Goal: Find specific page/section: Find specific page/section

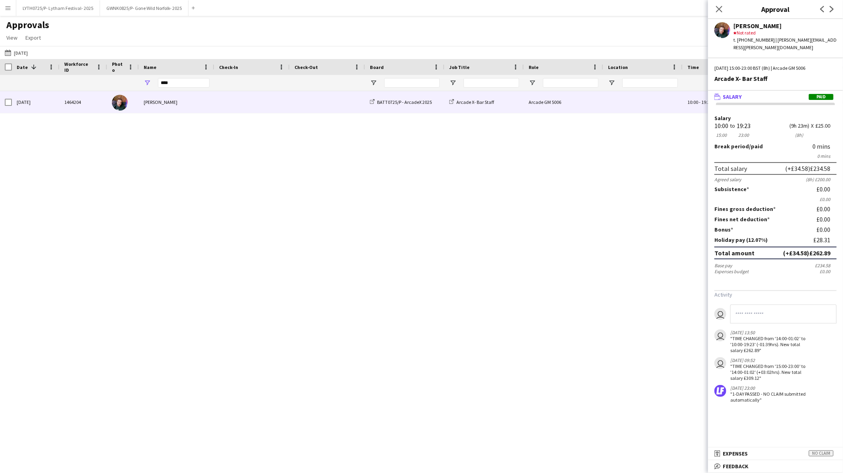
click at [3, 6] on button "Menu" at bounding box center [8, 8] width 16 height 16
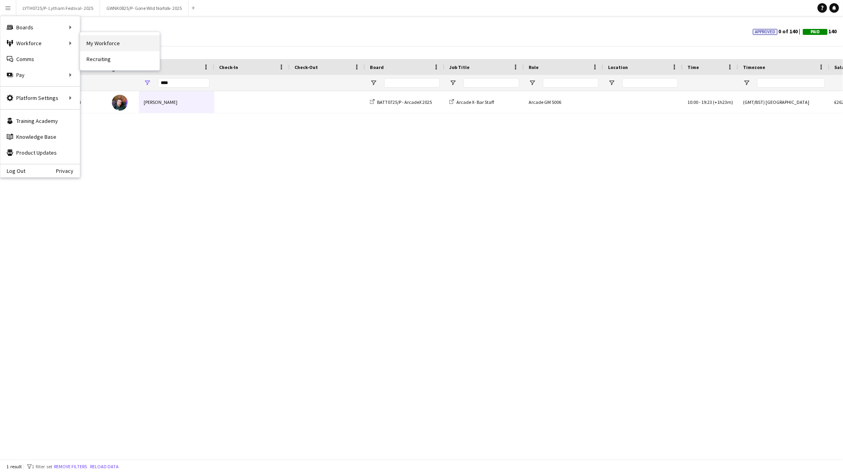
click at [107, 42] on link "My Workforce" at bounding box center [119, 43] width 79 height 16
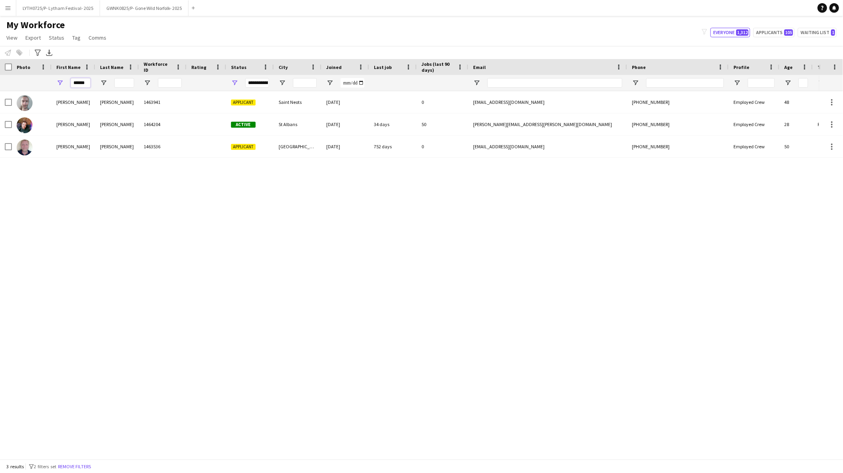
click at [81, 83] on input "******" at bounding box center [81, 83] width 20 height 10
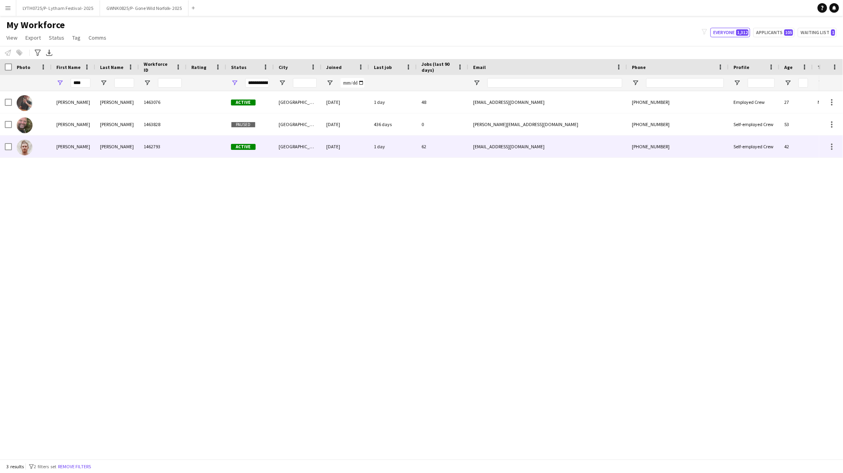
click at [107, 153] on div "[PERSON_NAME]" at bounding box center [117, 147] width 44 height 22
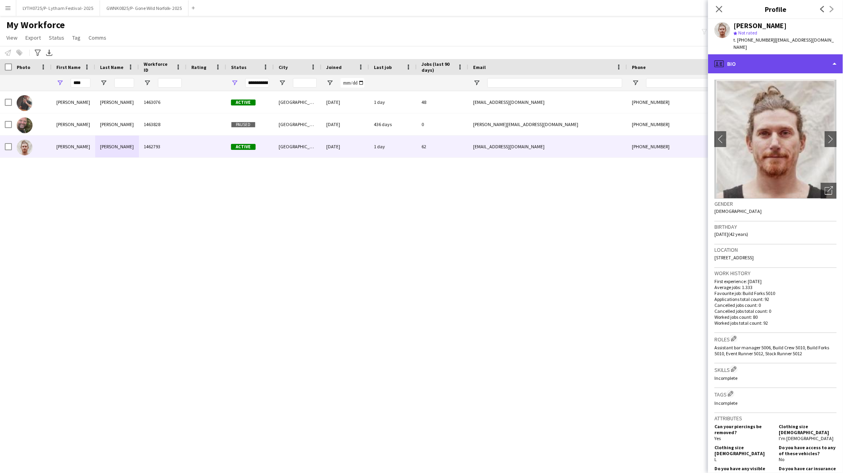
click at [763, 58] on div "profile Bio" at bounding box center [775, 63] width 135 height 19
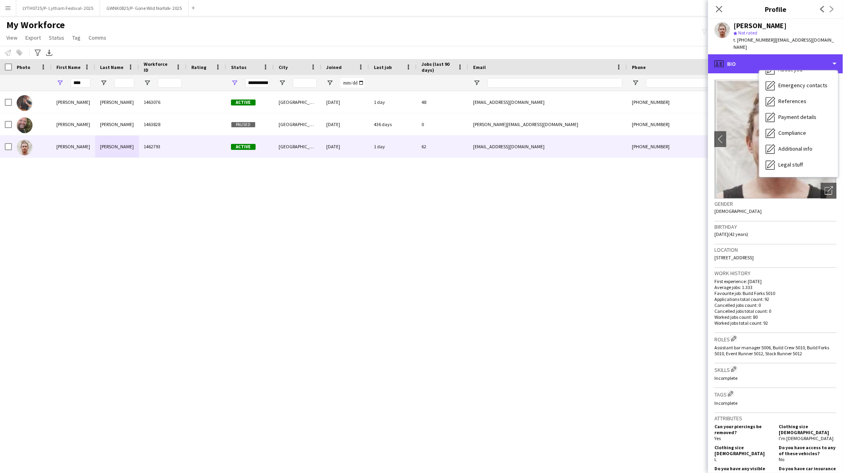
scroll to position [90, 0]
click at [776, 165] on div "Calendar Calendar" at bounding box center [798, 166] width 79 height 16
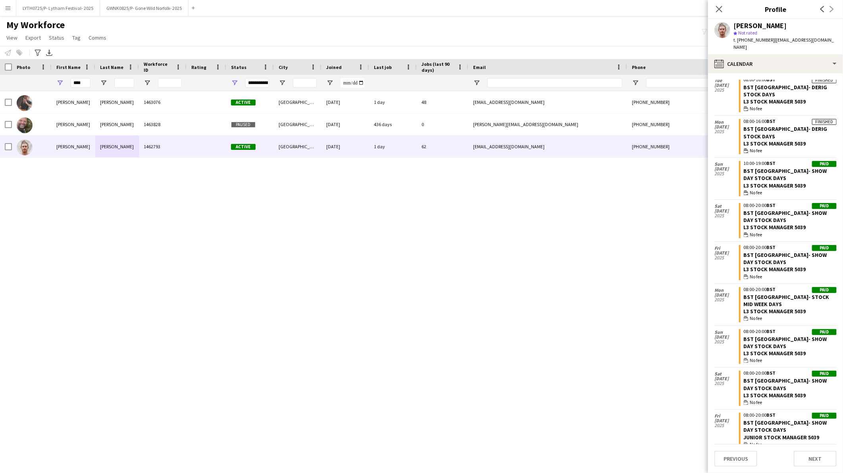
scroll to position [1597, 0]
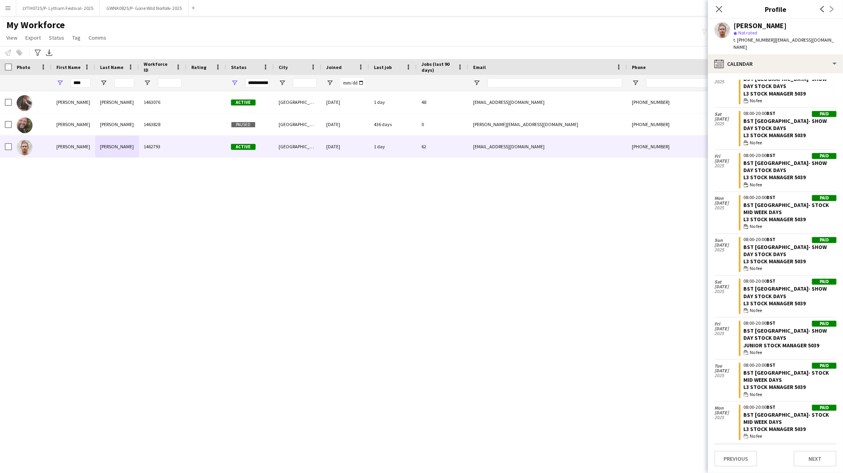
drag, startPoint x: 810, startPoint y: 217, endPoint x: 740, endPoint y: 221, distance: 69.9
click at [740, 221] on app-crew-calendar-job-card "Paid 08:00-20:00 BST BST [GEOGRAPHIC_DATA]- STOCK MID WEEK DAYS L3 Stock Manage…" at bounding box center [788, 212] width 98 height 35
copy div "L3 Stock Manager 5039"
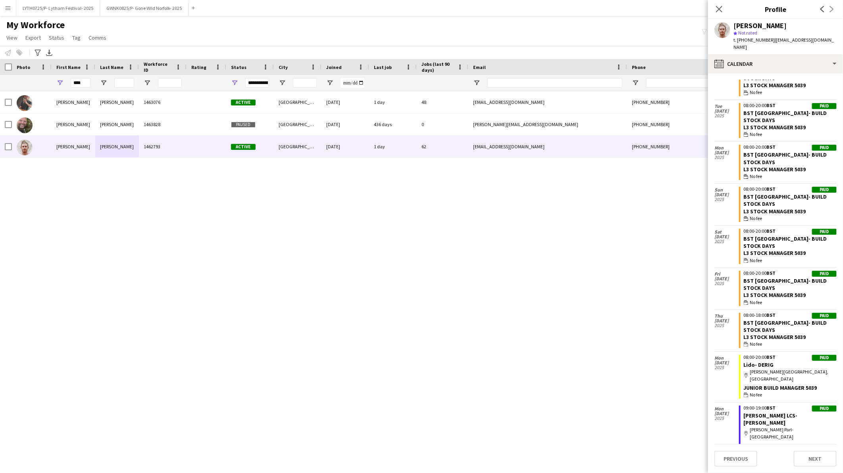
scroll to position [2259, 0]
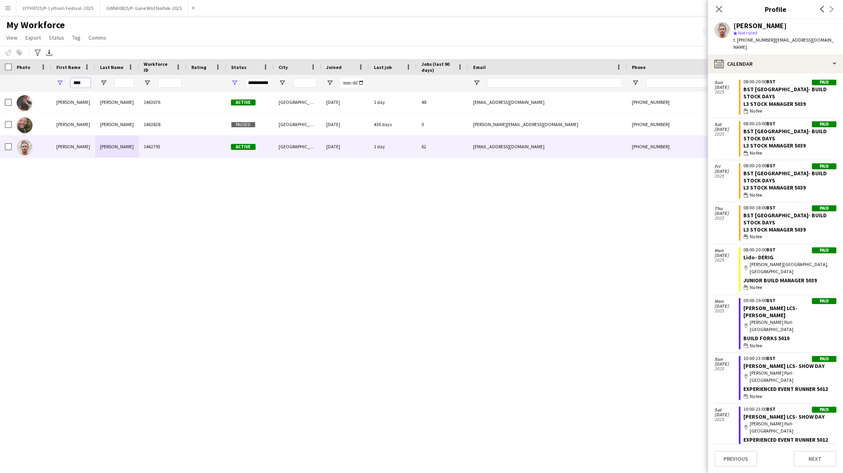
click at [79, 81] on input "****" at bounding box center [81, 83] width 20 height 10
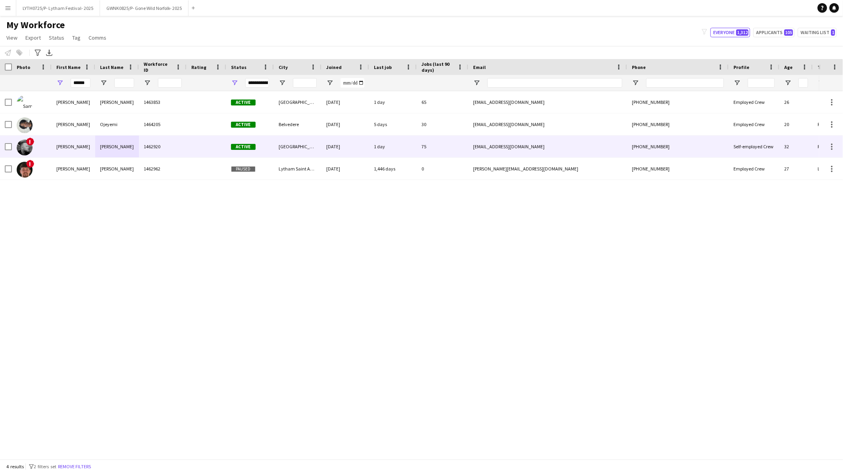
click at [102, 150] on div "[PERSON_NAME]" at bounding box center [117, 147] width 44 height 22
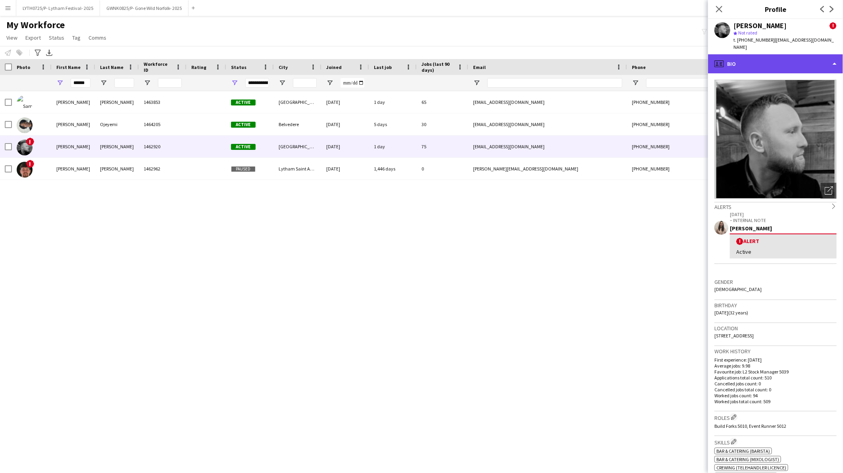
click at [757, 69] on div "profile Bio" at bounding box center [775, 63] width 135 height 19
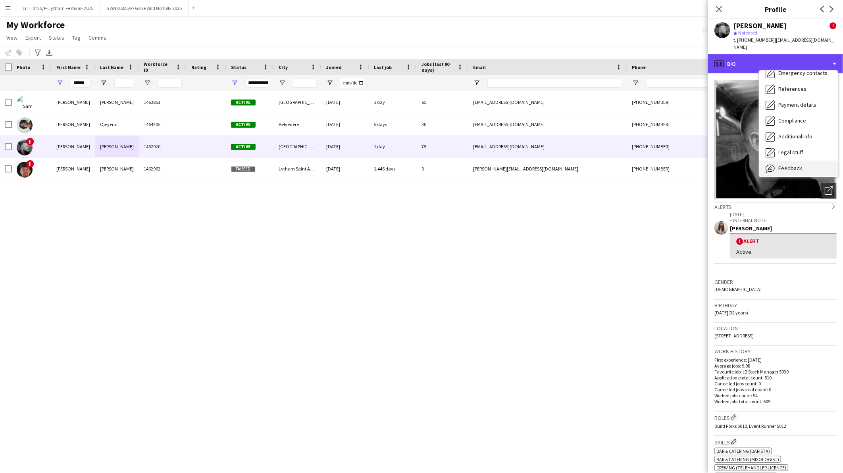
scroll to position [90, 0]
click at [783, 170] on div "Calendar Calendar" at bounding box center [798, 166] width 79 height 16
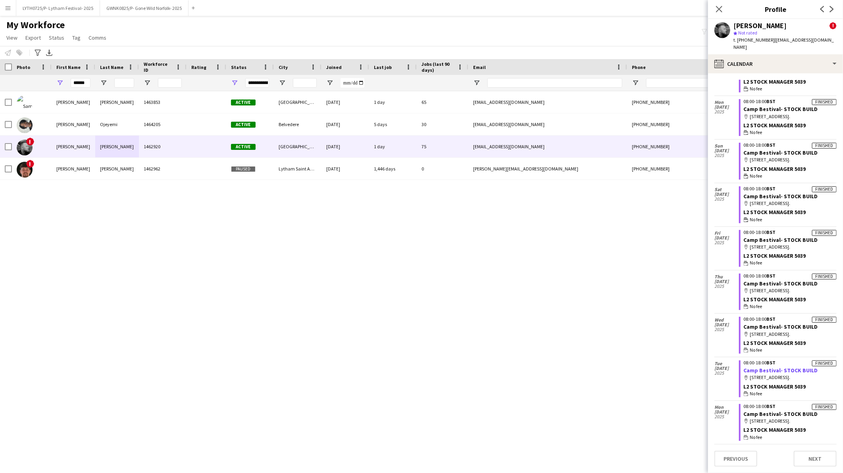
scroll to position [1058, 0]
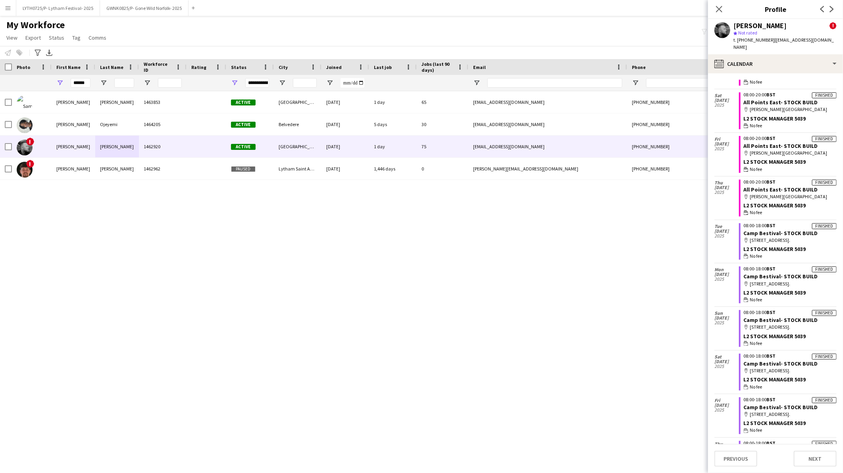
drag, startPoint x: 812, startPoint y: 254, endPoint x: 742, endPoint y: 255, distance: 69.8
click at [743, 253] on div "L2 Stock Manager 5039" at bounding box center [789, 249] width 93 height 7
copy div "L2 Stock Manager 5039"
click at [85, 85] on input "******" at bounding box center [81, 83] width 20 height 10
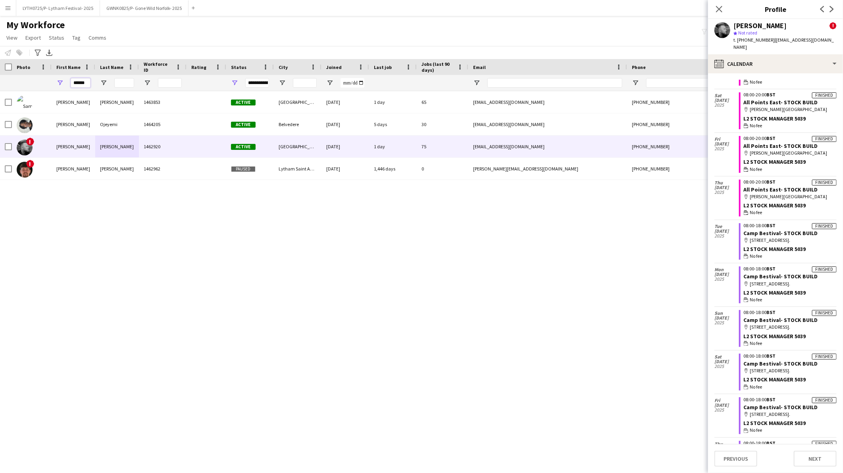
click at [85, 85] on input "******" at bounding box center [81, 83] width 20 height 10
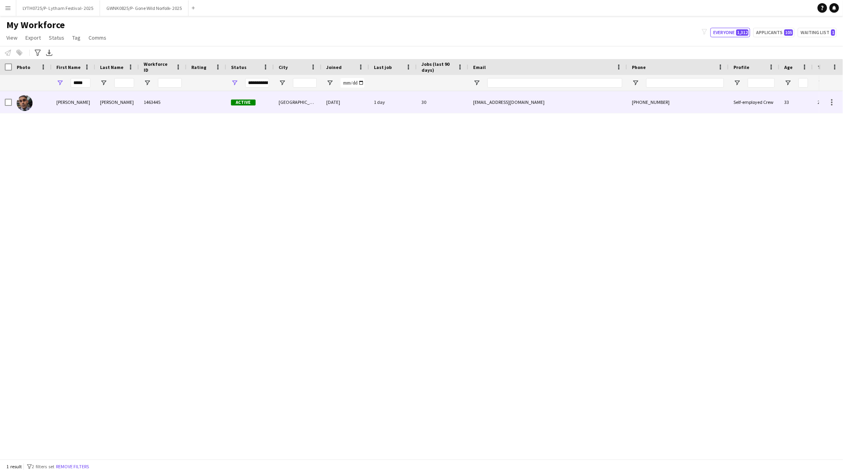
click at [76, 108] on div "[PERSON_NAME]" at bounding box center [74, 102] width 44 height 22
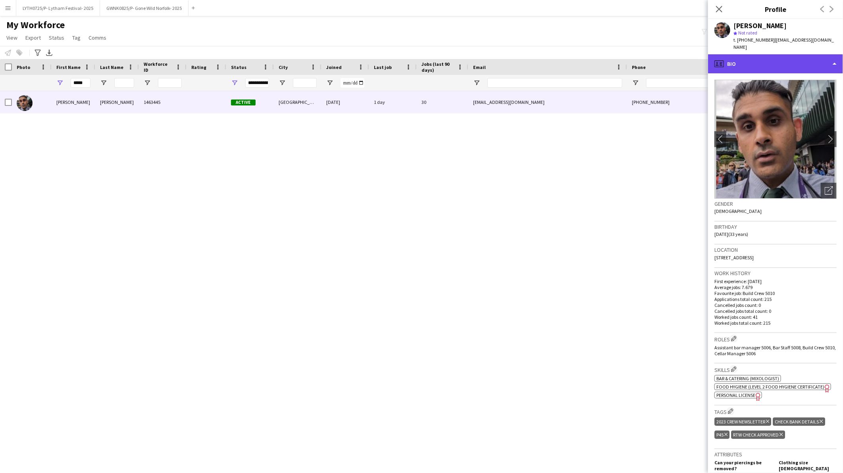
click at [783, 58] on div "profile Bio" at bounding box center [775, 63] width 135 height 19
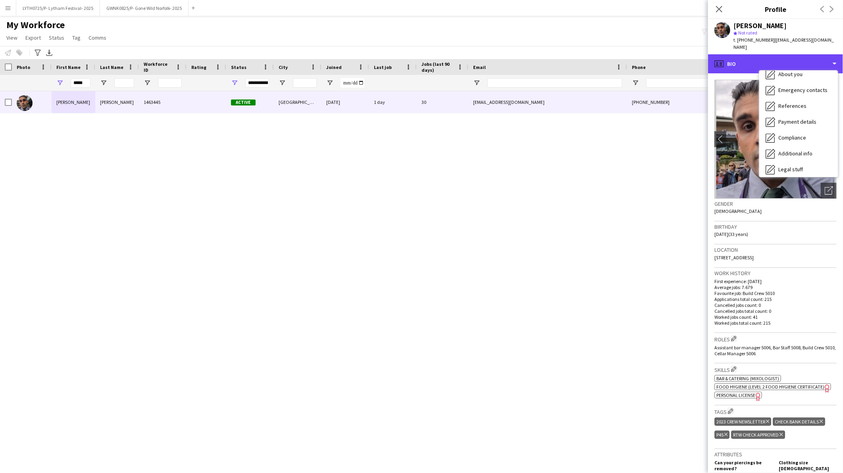
scroll to position [90, 0]
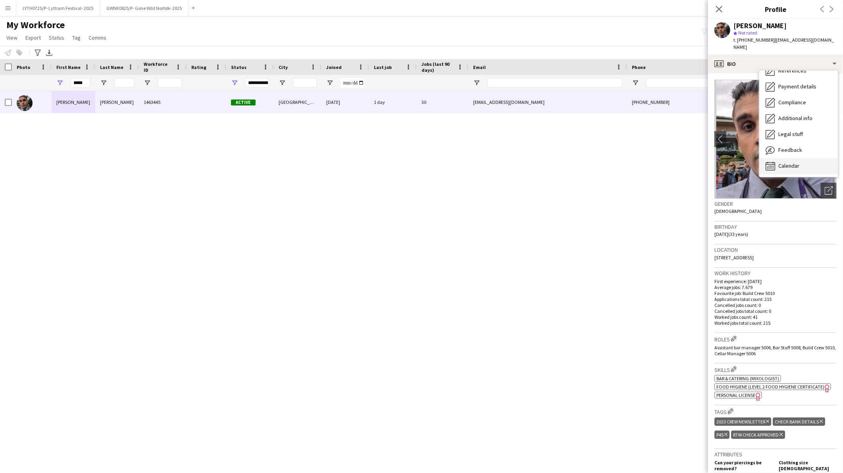
click at [786, 163] on div "Calendar Calendar" at bounding box center [798, 166] width 79 height 16
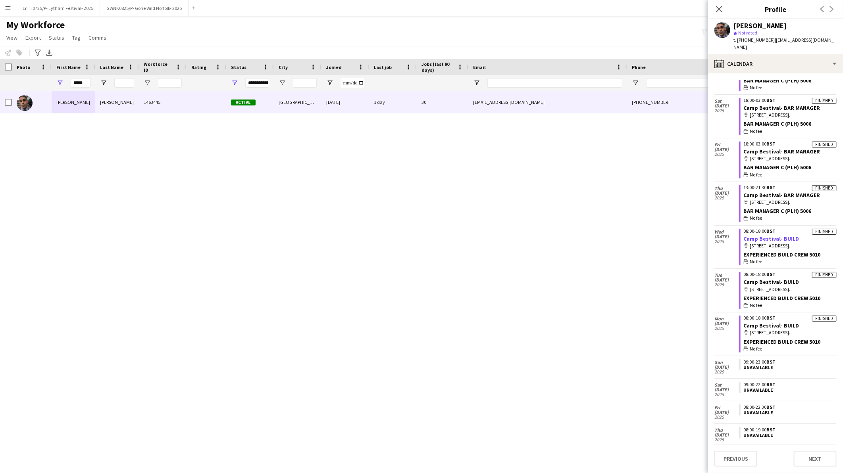
scroll to position [1146, 0]
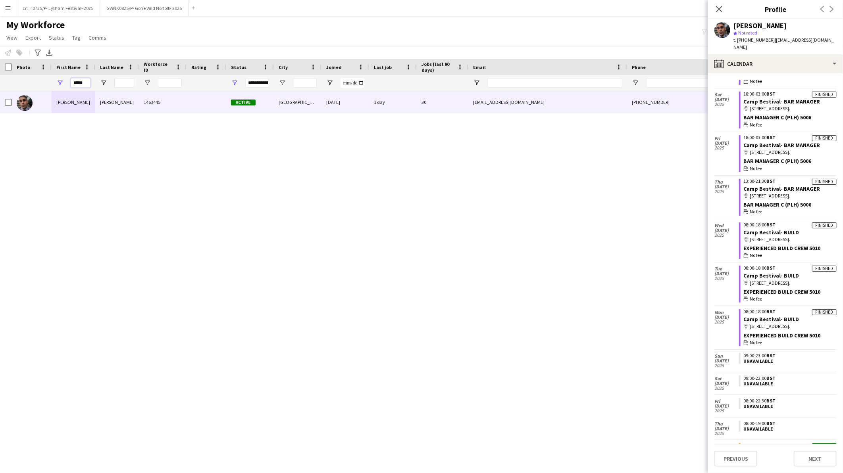
click at [84, 83] on input "*****" at bounding box center [81, 83] width 20 height 10
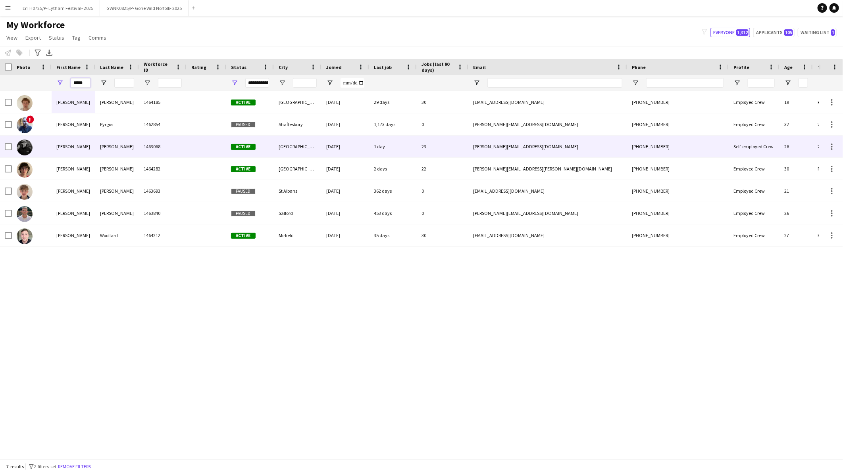
type input "*****"
click at [132, 149] on div "[PERSON_NAME]" at bounding box center [117, 147] width 44 height 22
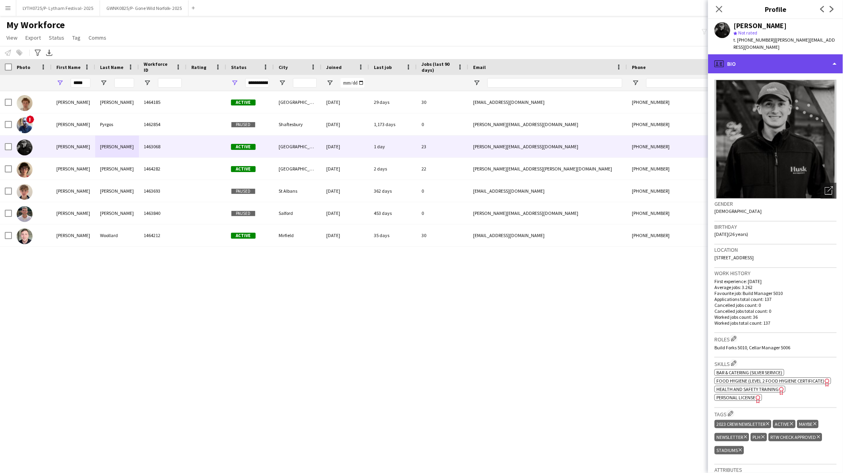
click at [766, 65] on div "profile Bio" at bounding box center [775, 63] width 135 height 19
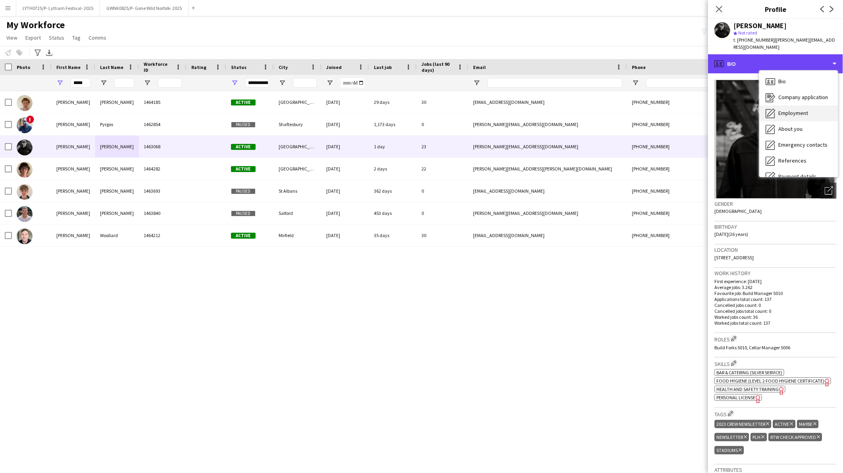
scroll to position [90, 0]
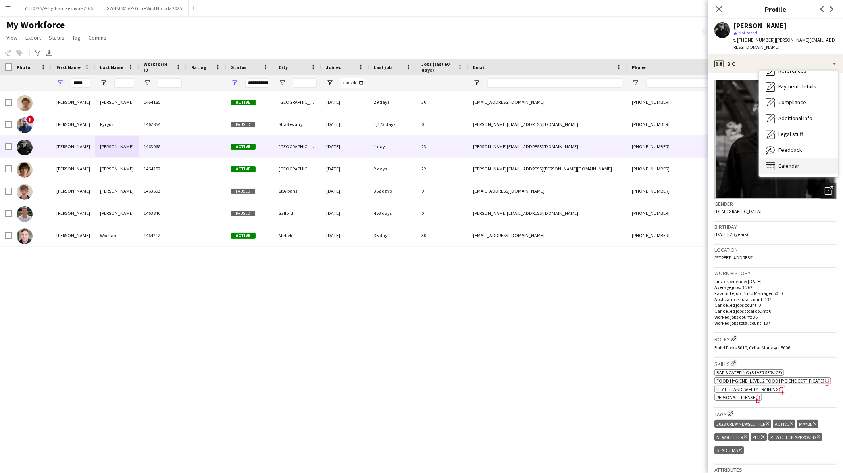
click at [775, 162] on icon at bounding box center [770, 166] width 10 height 9
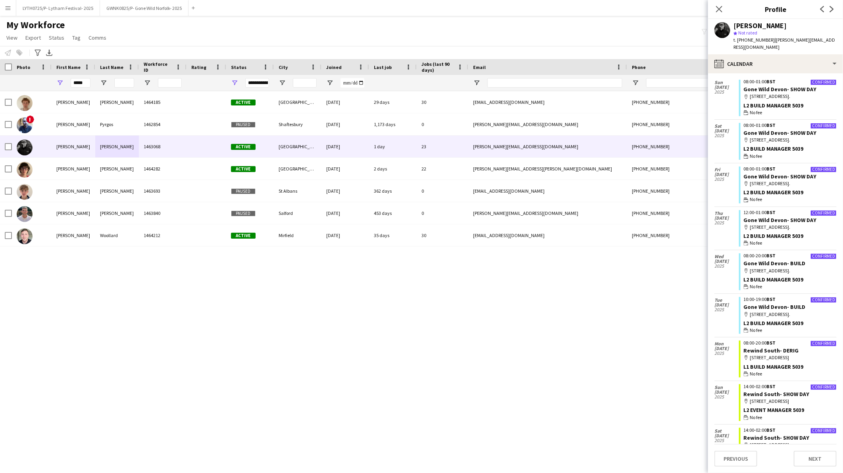
scroll to position [0, 0]
